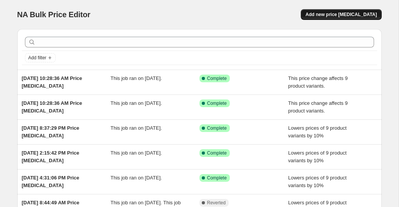
click at [336, 18] on button "Add new price [MEDICAL_DATA]" at bounding box center [341, 14] width 81 height 11
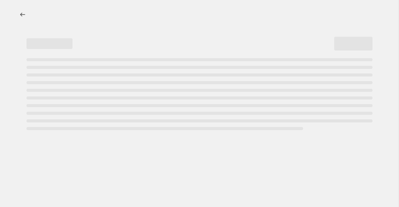
select select "percentage"
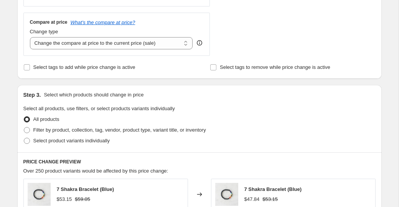
scroll to position [288, 0]
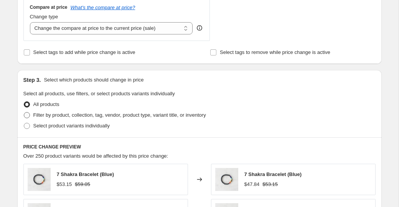
click at [119, 113] on span "Filter by product, collection, tag, vendor, product type, variant title, or inv…" at bounding box center [119, 115] width 173 height 6
click at [24, 113] on input "Filter by product, collection, tag, vendor, product type, variant title, or inv…" at bounding box center [24, 112] width 0 height 0
radio input "true"
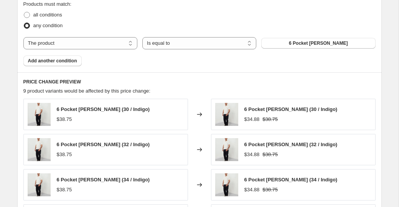
scroll to position [444, 0]
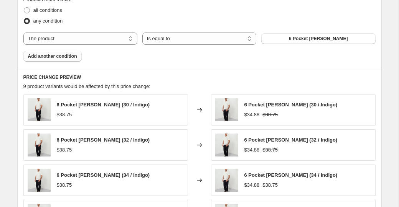
click at [66, 53] on button "Add another condition" at bounding box center [52, 56] width 58 height 11
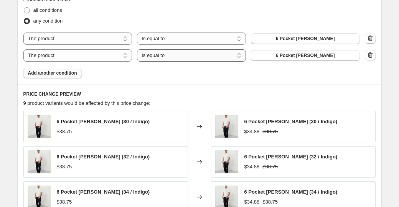
scroll to position [413, 0]
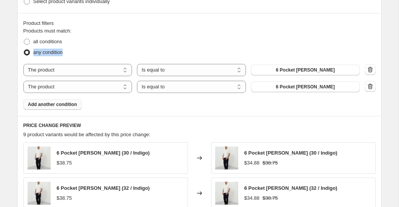
drag, startPoint x: 33, startPoint y: 51, endPoint x: 72, endPoint y: 52, distance: 39.5
click at [72, 52] on div "any condition" at bounding box center [199, 52] width 352 height 11
copy span "any condition"
